Goal: Use online tool/utility: Utilize a website feature to perform a specific function

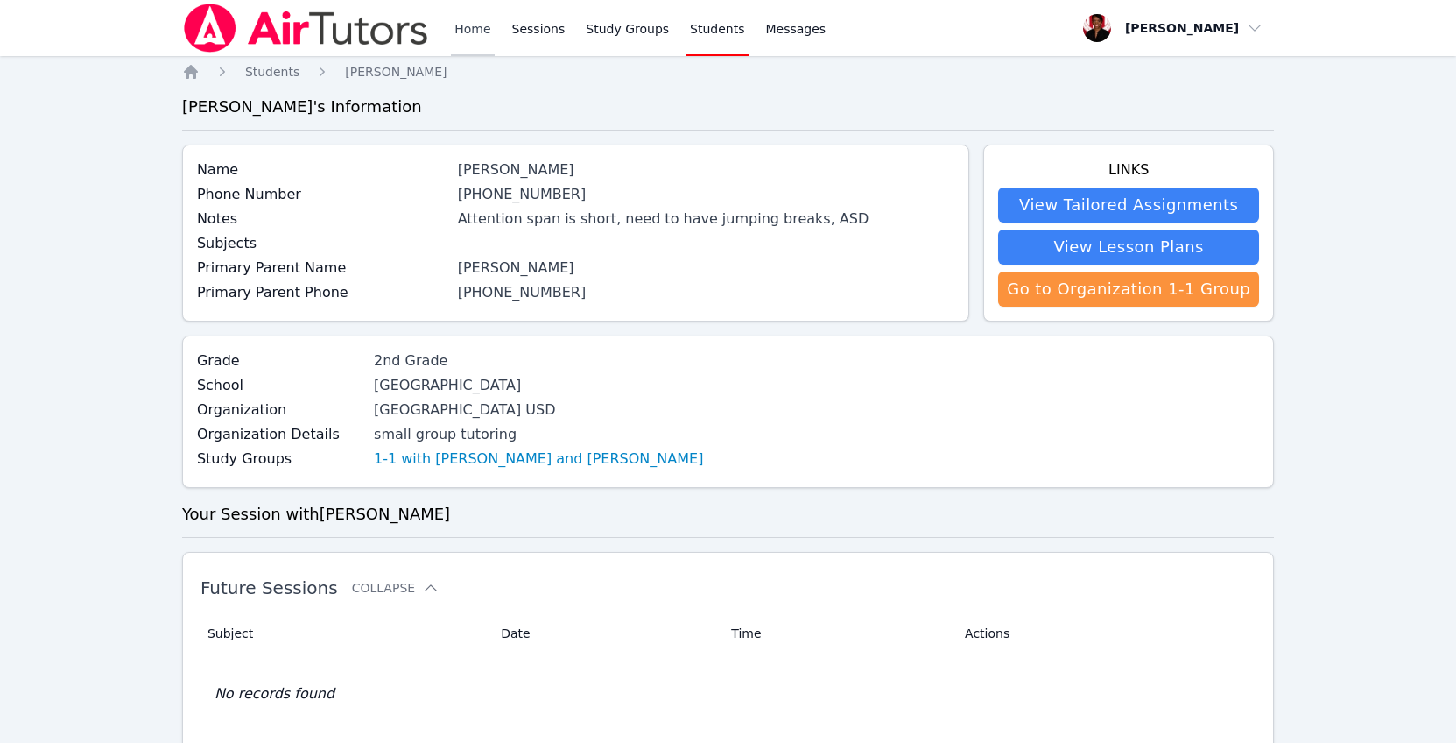
click at [471, 46] on link "Home" at bounding box center [472, 28] width 43 height 56
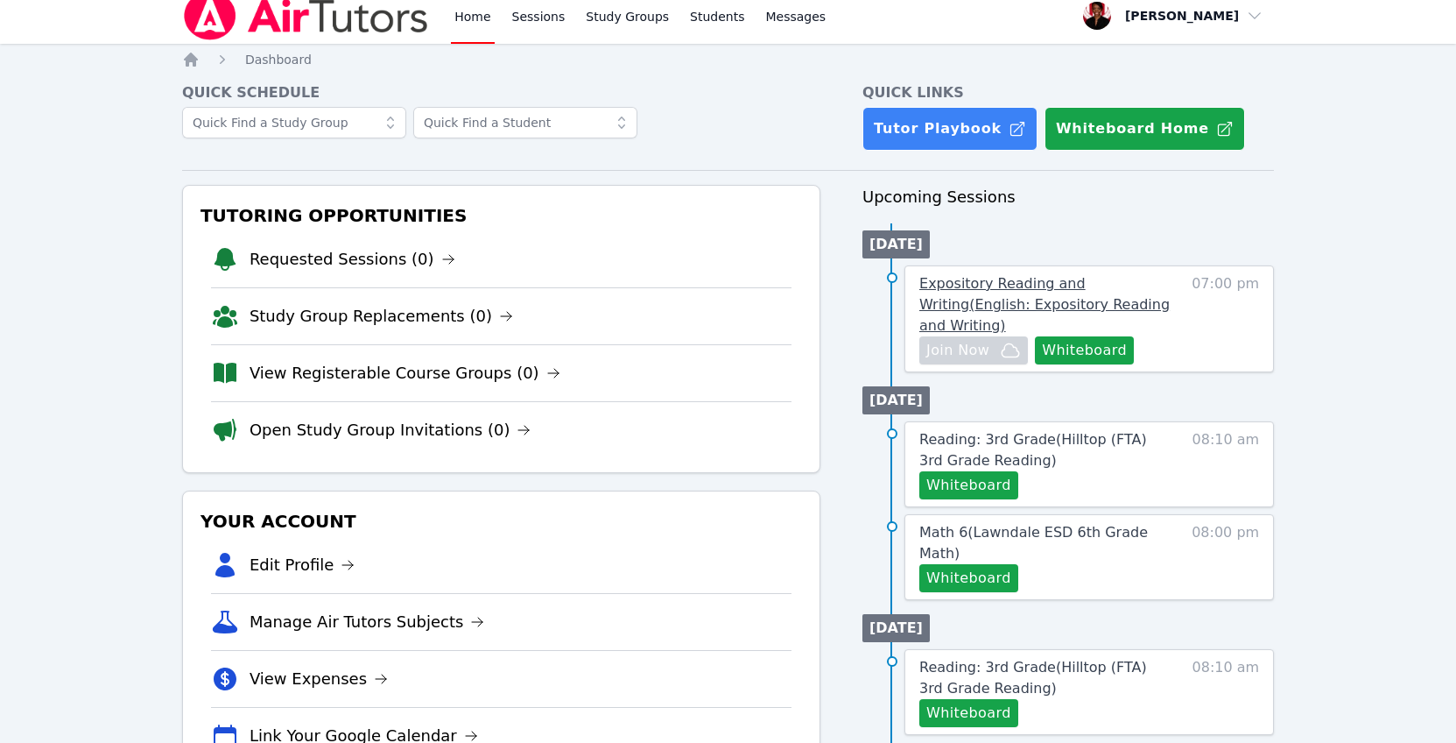
scroll to position [28, 0]
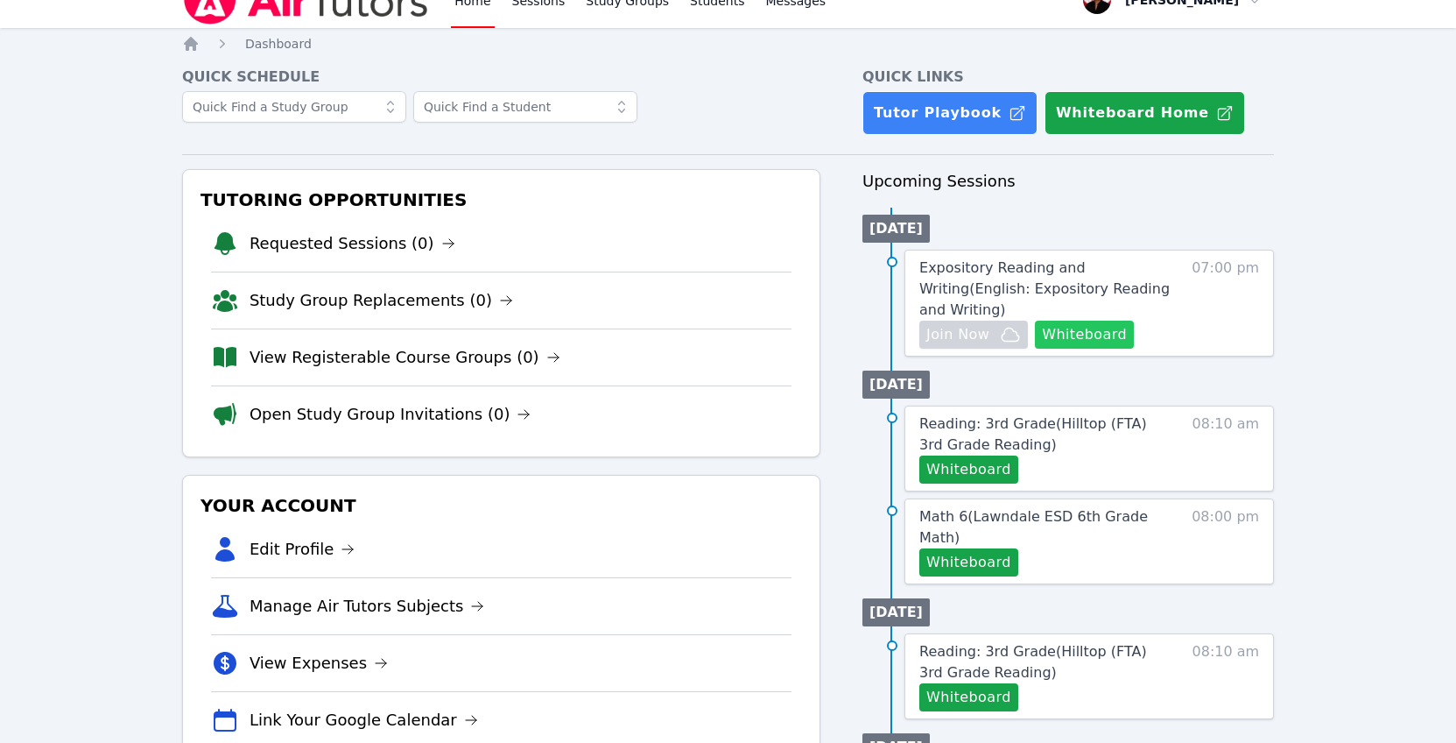
click at [1115, 335] on button "Whiteboard" at bounding box center [1084, 335] width 99 height 28
click at [380, 21] on img at bounding box center [306, -1] width 248 height 49
